Goal: Task Accomplishment & Management: Use online tool/utility

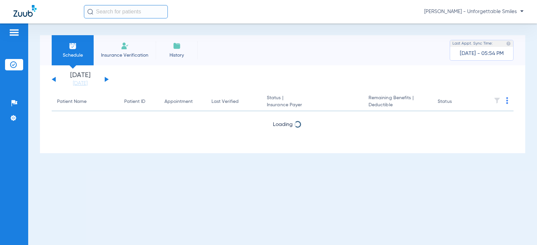
click at [105, 83] on div "[DATE] [DATE] [DATE] [DATE] [DATE] [DATE] [DATE] [DATE] [DATE] [DATE] [DATE] [D…" at bounding box center [80, 79] width 57 height 15
click at [106, 79] on button at bounding box center [107, 79] width 4 height 5
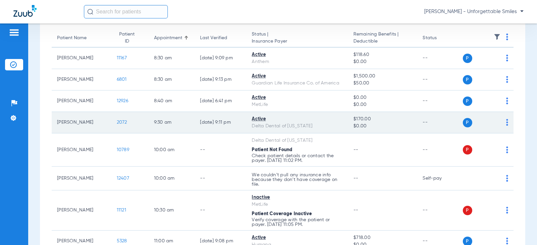
scroll to position [67, 0]
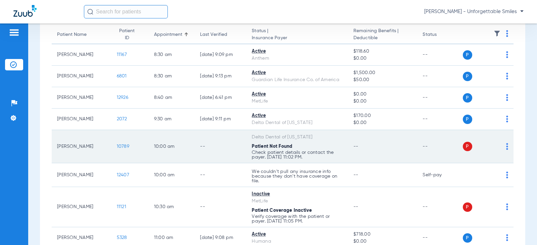
click at [506, 148] on img at bounding box center [507, 146] width 2 height 7
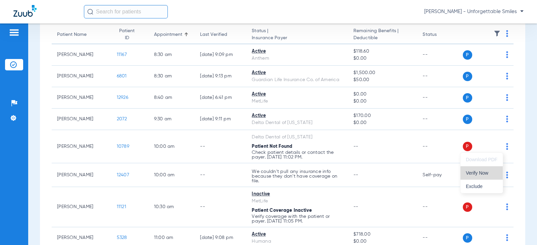
click at [476, 177] on button "Verify Now" at bounding box center [481, 172] width 42 height 13
